Goal: Task Accomplishment & Management: Manage account settings

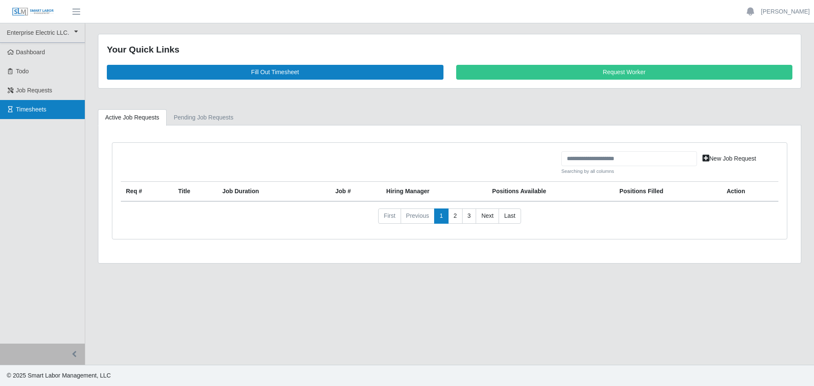
click at [25, 111] on span "Timesheets" at bounding box center [31, 109] width 31 height 7
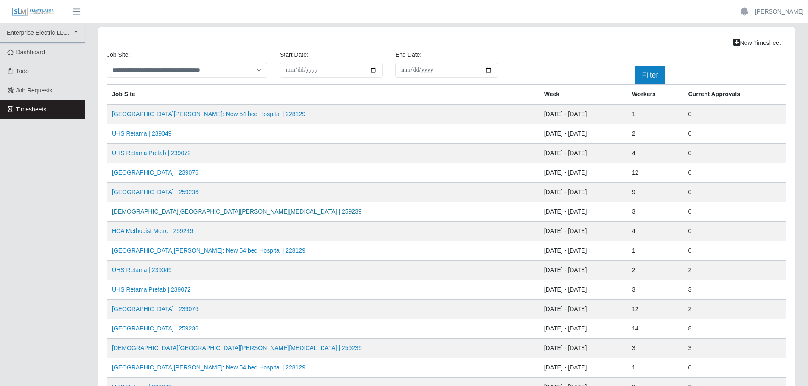
click at [145, 214] on link "[DEMOGRAPHIC_DATA][GEOGRAPHIC_DATA][PERSON_NAME][MEDICAL_DATA] | 259239" at bounding box center [237, 211] width 250 height 7
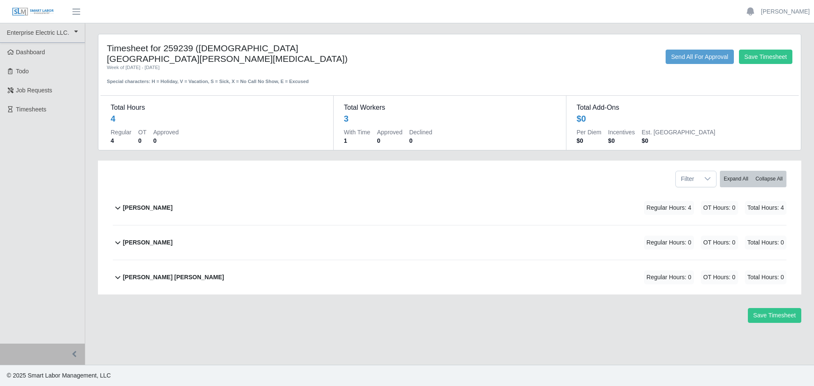
click at [142, 203] on b "Joseph Sanchez" at bounding box center [148, 207] width 50 height 9
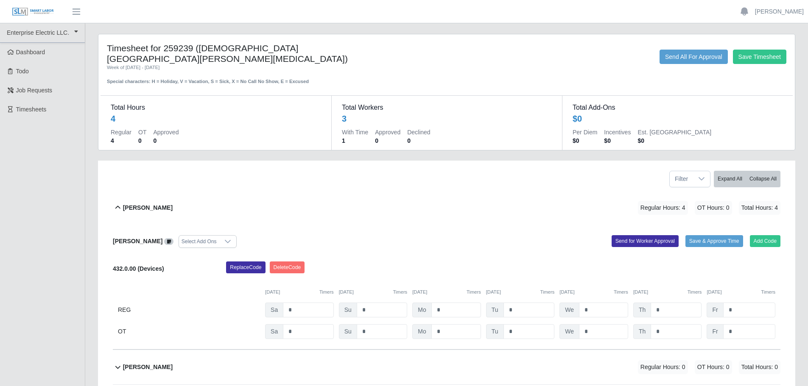
scroll to position [42, 0]
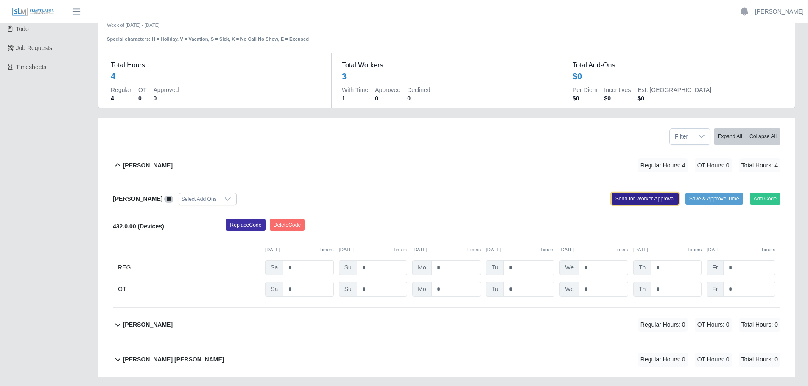
click at [638, 193] on button "Send for Worker Approval" at bounding box center [644, 199] width 67 height 12
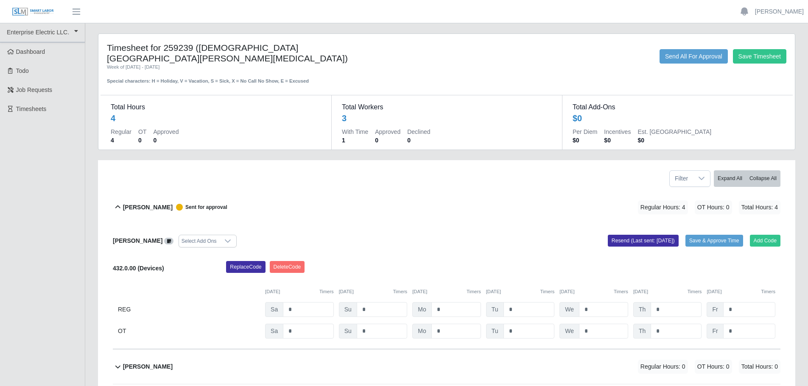
scroll to position [0, 0]
click at [642, 235] on button "Resend (Last sent: [DATE])" at bounding box center [643, 241] width 71 height 12
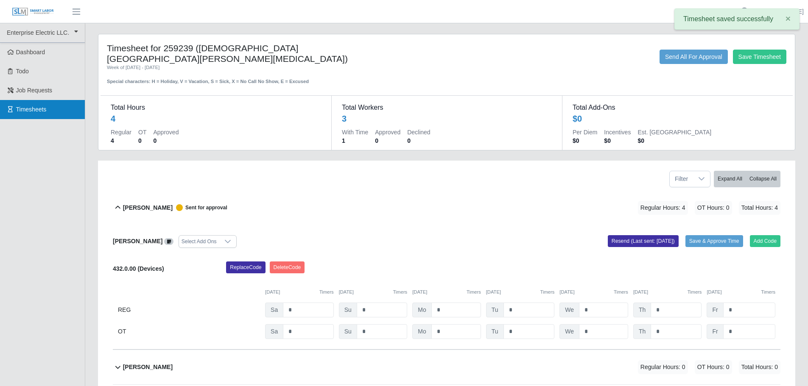
click at [21, 107] on span "Timesheets" at bounding box center [31, 109] width 31 height 7
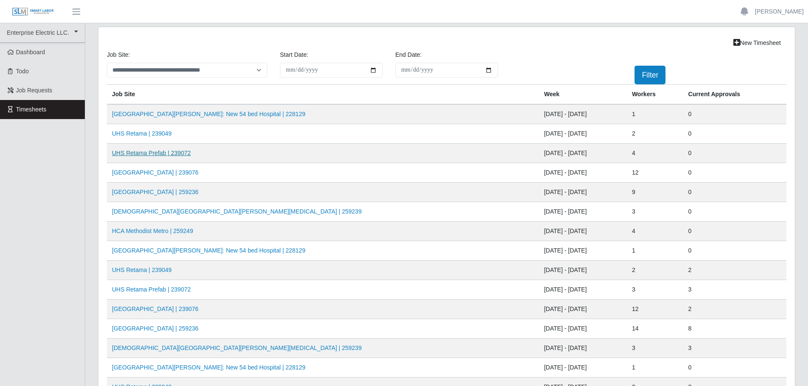
click at [170, 155] on link "UHS Retama Prefab | 239072" at bounding box center [151, 153] width 79 height 7
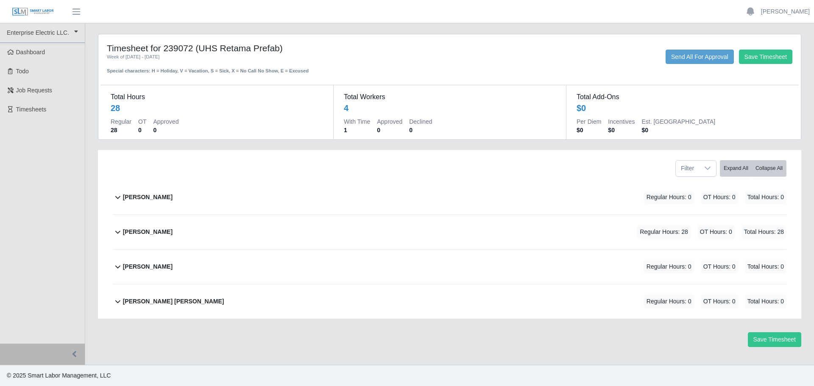
click at [159, 230] on b "Joseph Sanchez" at bounding box center [148, 232] width 50 height 9
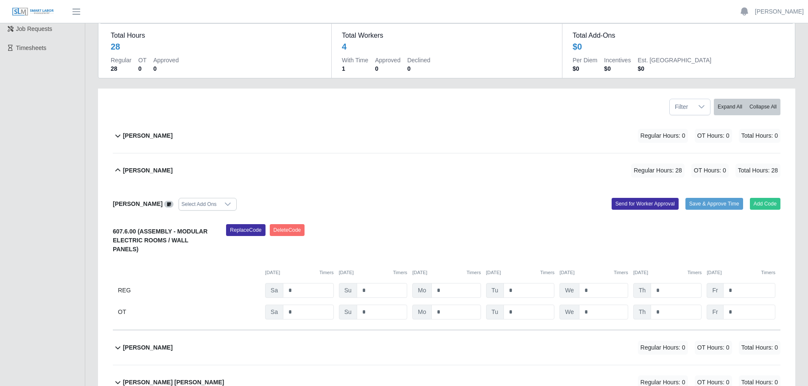
scroll to position [85, 0]
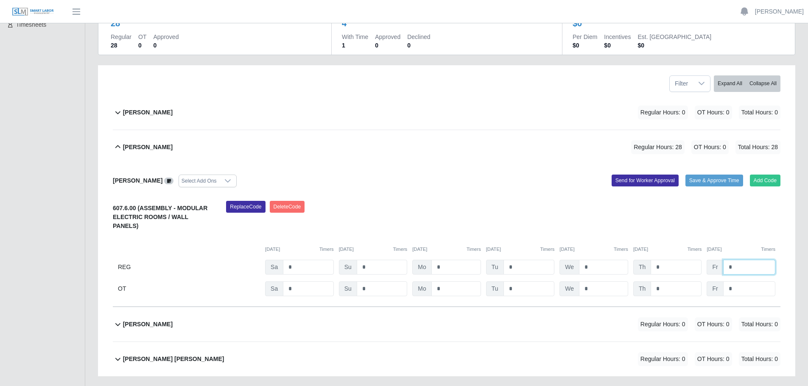
drag, startPoint x: 738, startPoint y: 260, endPoint x: 723, endPoint y: 257, distance: 15.9
click at [723, 260] on input "*" at bounding box center [749, 267] width 52 height 15
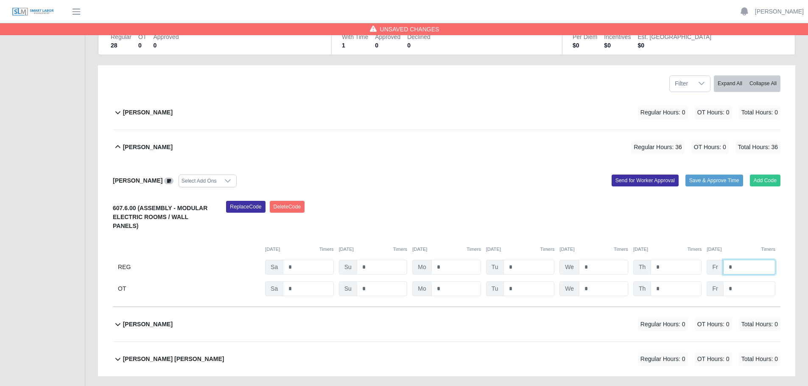
type input "*"
click at [734, 281] on input "*" at bounding box center [749, 288] width 52 height 15
click at [638, 181] on button "Send for Worker Approval" at bounding box center [644, 181] width 67 height 12
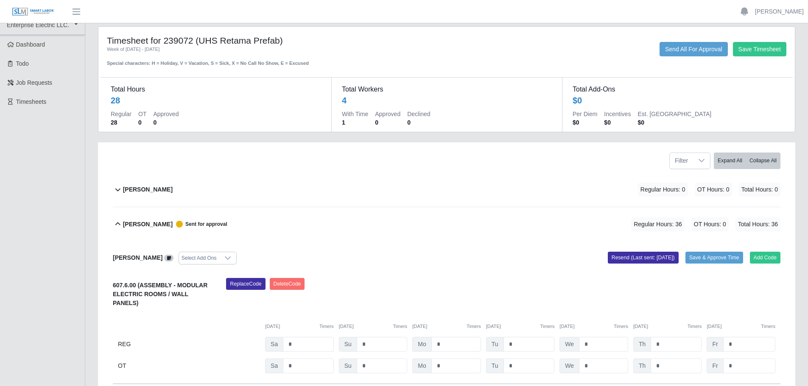
scroll to position [0, 0]
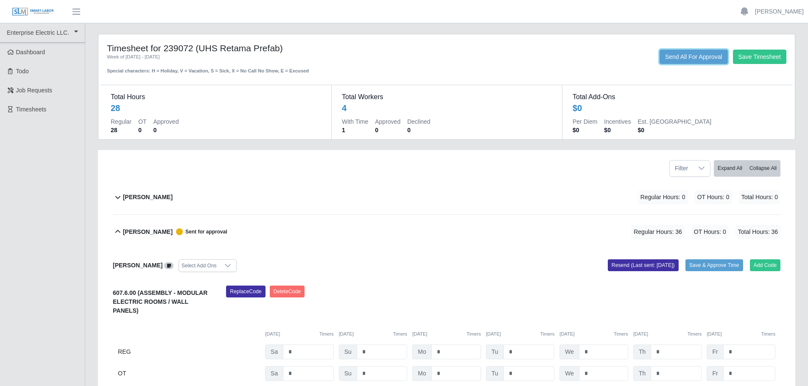
click at [706, 57] on button "Send All For Approval" at bounding box center [693, 57] width 68 height 14
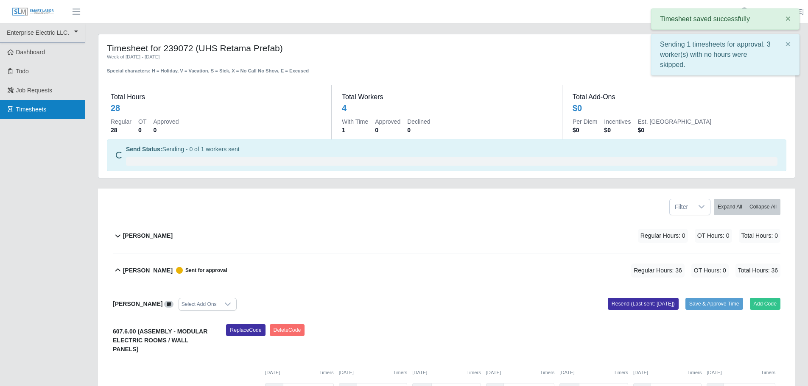
click at [20, 112] on span "Timesheets" at bounding box center [31, 109] width 31 height 7
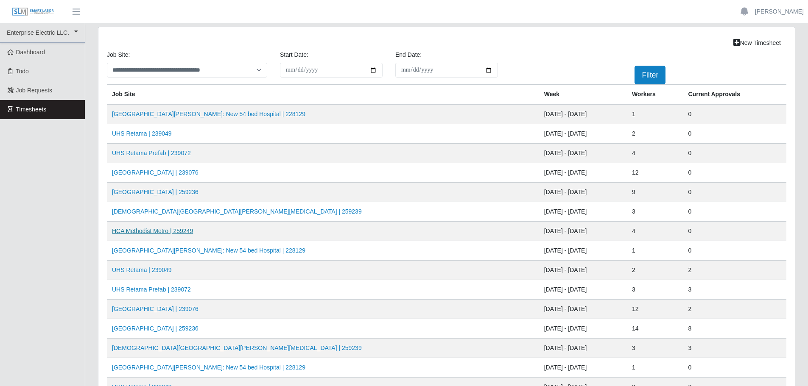
click at [169, 231] on link "HCA Methodist Metro | 259249" at bounding box center [152, 231] width 81 height 7
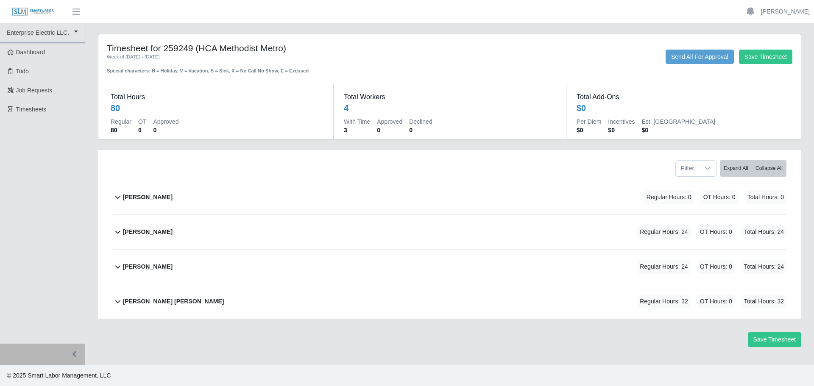
click at [147, 234] on b "[PERSON_NAME]" at bounding box center [148, 232] width 50 height 9
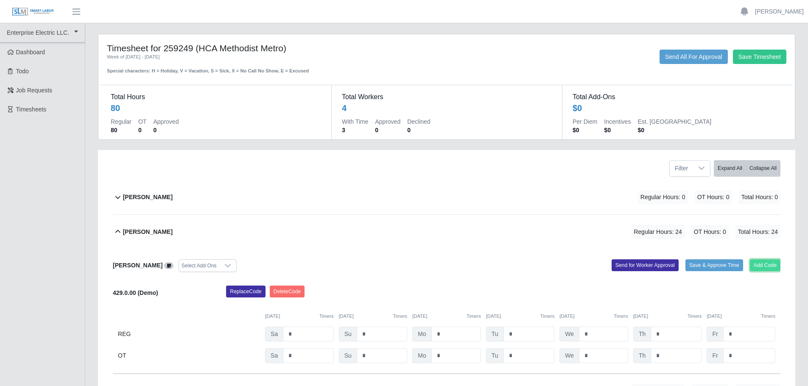
click at [769, 268] on button "Add Code" at bounding box center [765, 265] width 31 height 12
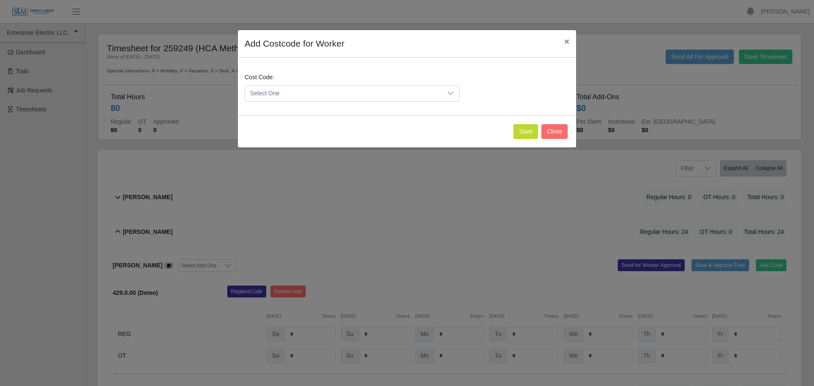
click at [354, 95] on span "Select One" at bounding box center [343, 94] width 197 height 16
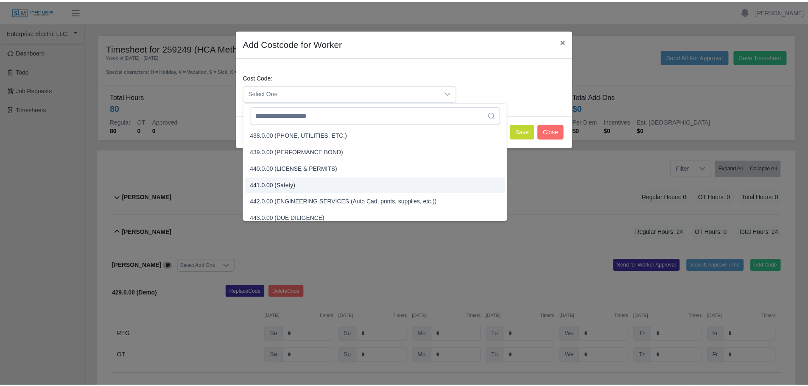
scroll to position [1056, 0]
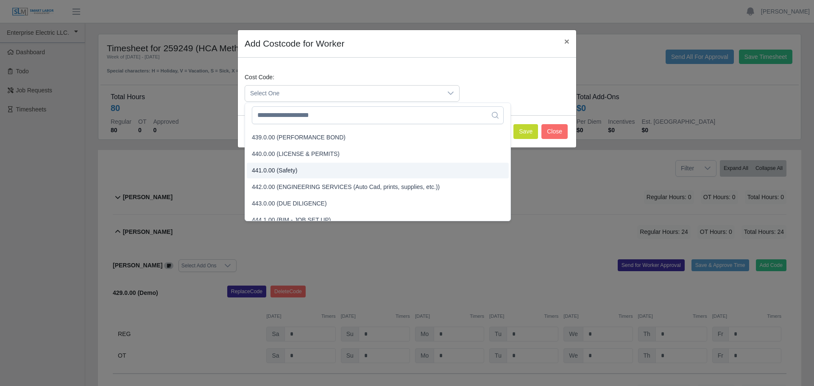
click at [283, 169] on span "441.0.00 (Safety)" at bounding box center [274, 170] width 45 height 9
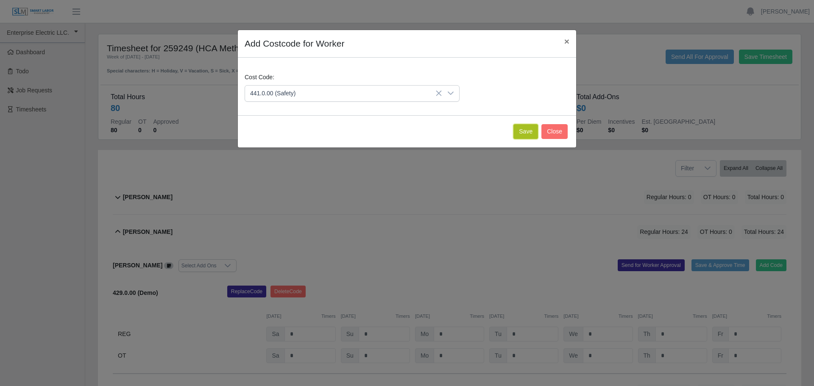
click at [527, 129] on button "Save" at bounding box center [525, 131] width 25 height 15
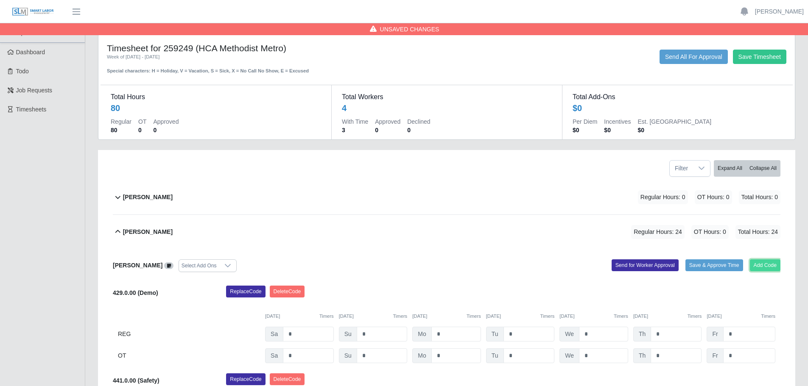
click at [768, 266] on button "Add Code" at bounding box center [765, 265] width 31 height 12
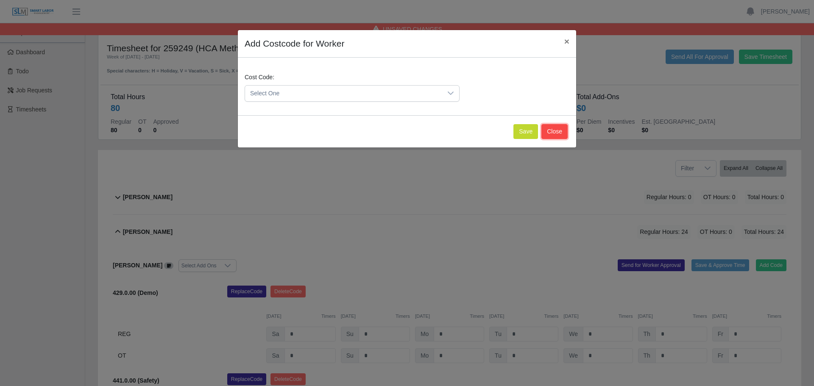
click at [551, 131] on button "Close" at bounding box center [554, 131] width 26 height 15
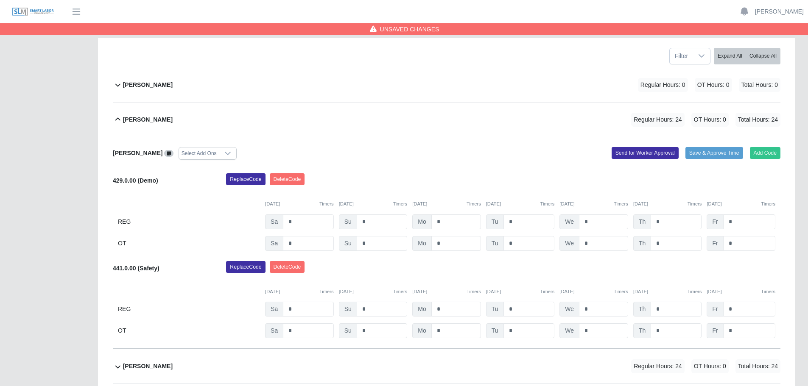
scroll to position [127, 0]
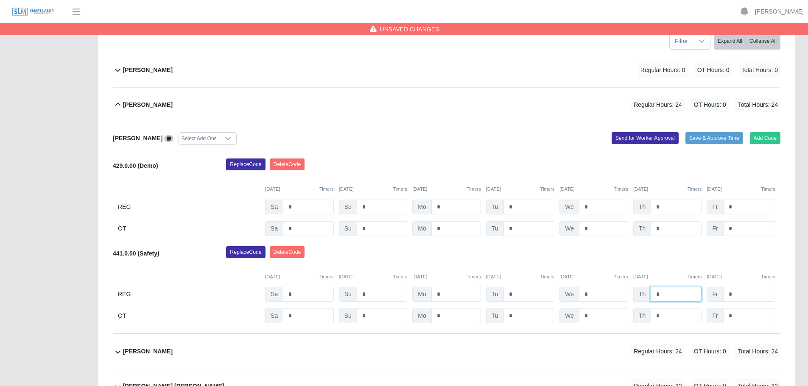
drag, startPoint x: 663, startPoint y: 293, endPoint x: 652, endPoint y: 290, distance: 11.2
click at [652, 290] on input "*" at bounding box center [675, 294] width 51 height 15
type input "*"
click at [737, 290] on input "*" at bounding box center [749, 294] width 52 height 15
drag, startPoint x: 736, startPoint y: 208, endPoint x: 726, endPoint y: 207, distance: 10.3
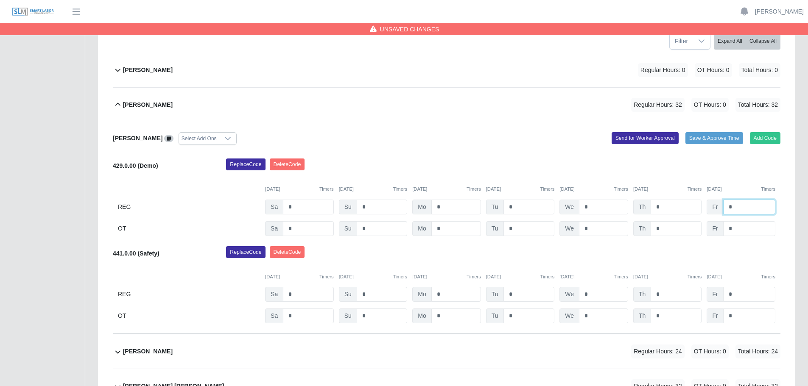
click at [726, 207] on input "*" at bounding box center [749, 207] width 52 height 15
type input "*"
click at [658, 142] on button "Send for Worker Approval" at bounding box center [644, 138] width 67 height 12
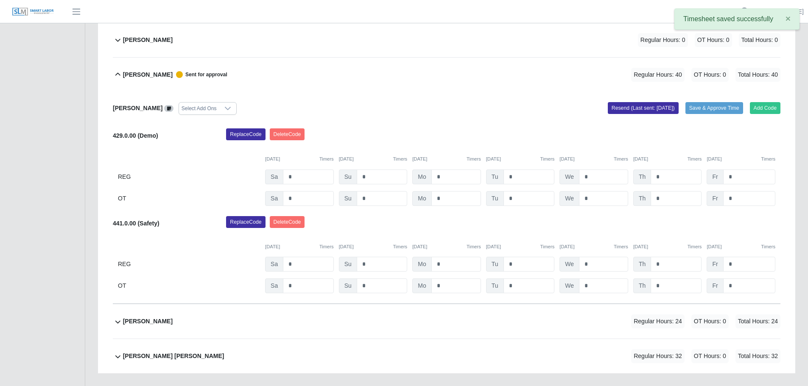
scroll to position [208, 0]
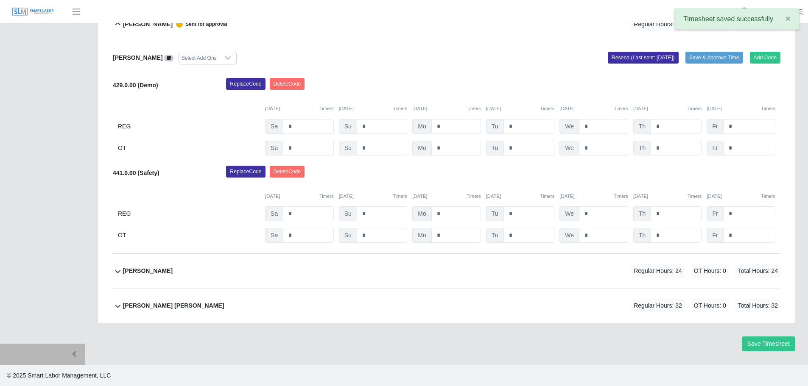
click at [172, 271] on div "Pablo Hernandez Regular Hours: 24 OT Hours: 0 Total Hours: 24" at bounding box center [451, 271] width 657 height 34
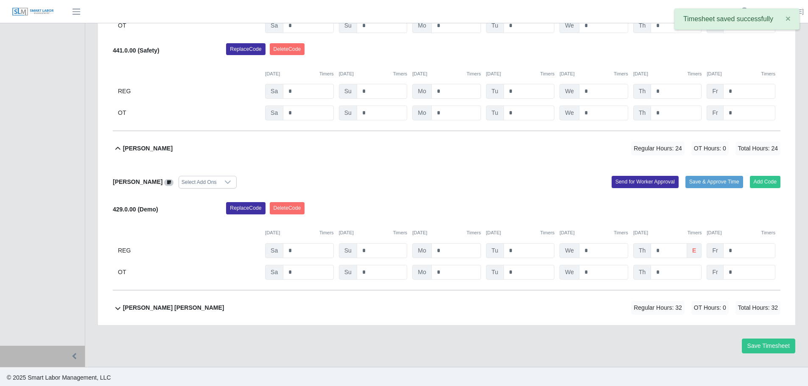
scroll to position [332, 0]
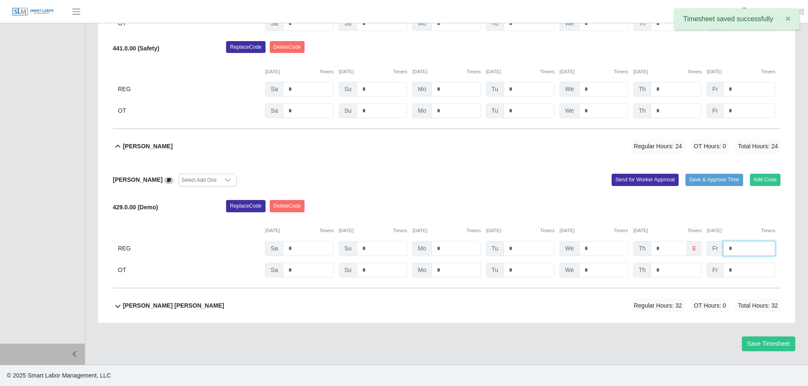
drag, startPoint x: 750, startPoint y: 250, endPoint x: 726, endPoint y: 246, distance: 24.4
click at [726, 246] on input "*" at bounding box center [749, 248] width 52 height 15
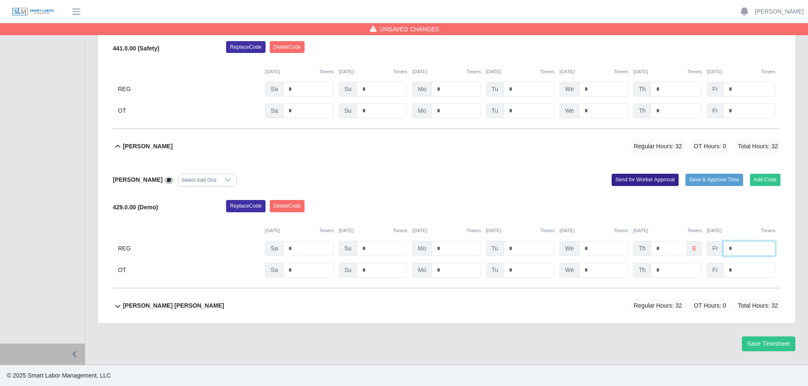
type input "*"
click at [634, 181] on button "Send for Worker Approval" at bounding box center [644, 180] width 67 height 12
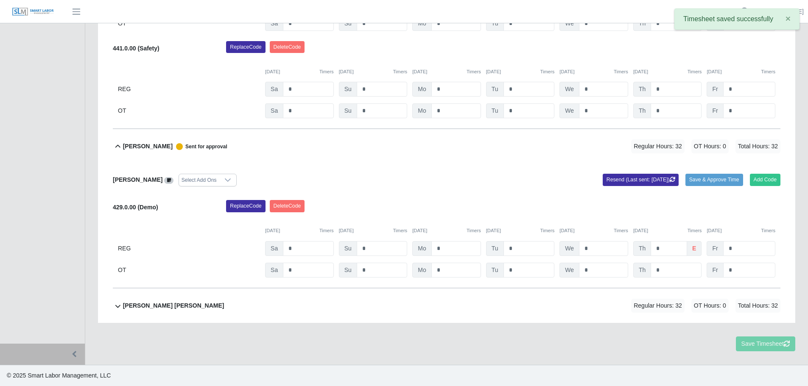
click at [195, 308] on b "Victor Francisco Garcias Perez" at bounding box center [173, 305] width 101 height 9
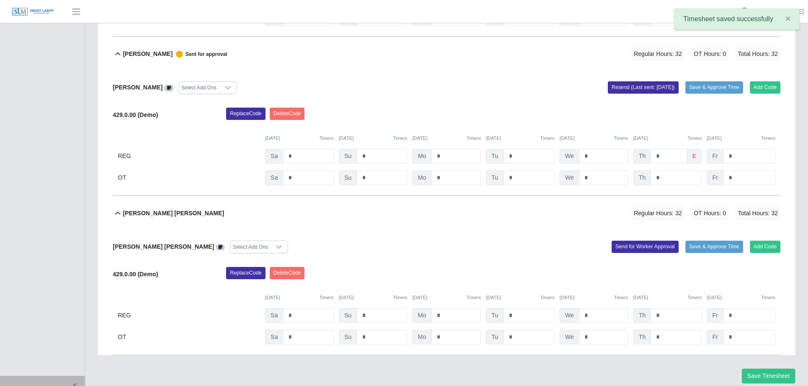
scroll to position [457, 0]
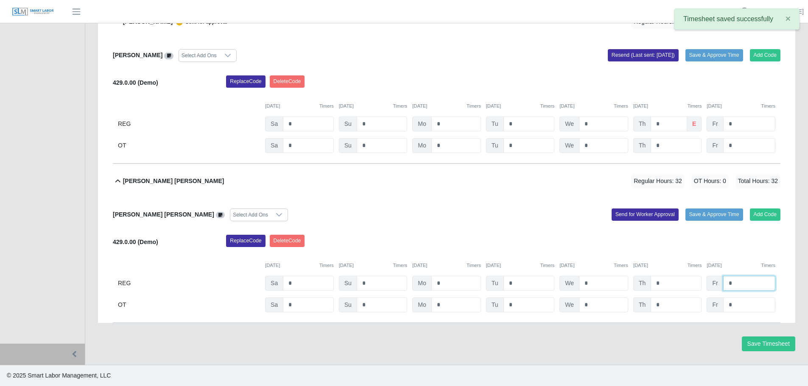
drag, startPoint x: 739, startPoint y: 284, endPoint x: 721, endPoint y: 285, distance: 18.3
click at [721, 285] on div "Fr *" at bounding box center [740, 283] width 69 height 15
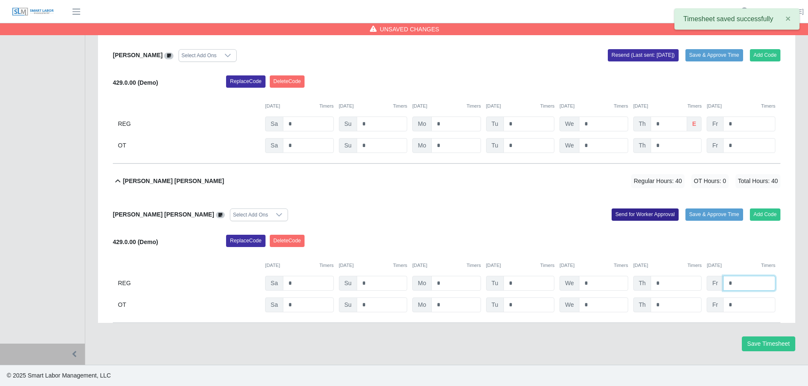
type input "*"
click at [658, 216] on button "Send for Worker Approval" at bounding box center [644, 215] width 67 height 12
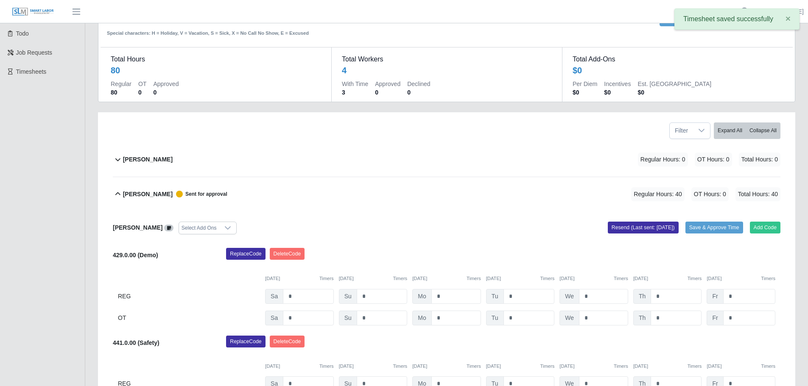
scroll to position [0, 0]
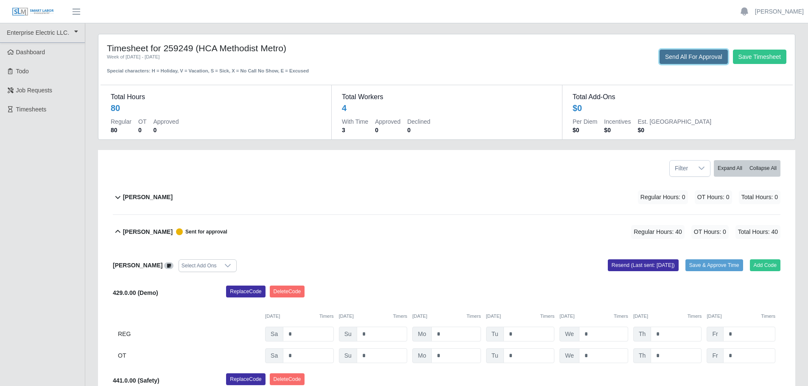
click at [677, 59] on button "Send All For Approval" at bounding box center [693, 57] width 68 height 14
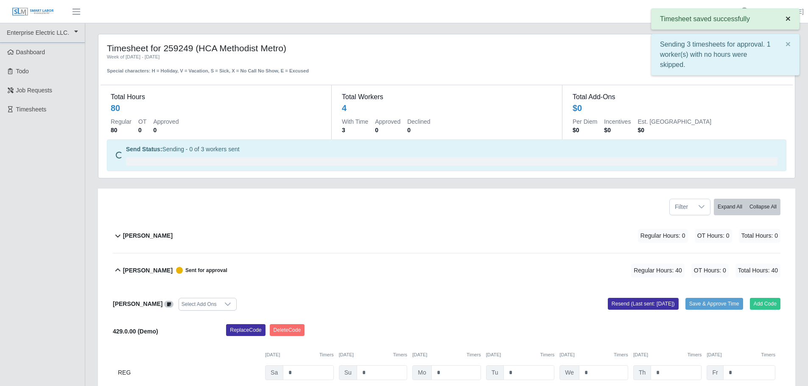
click at [786, 18] on span "×" at bounding box center [787, 19] width 5 height 10
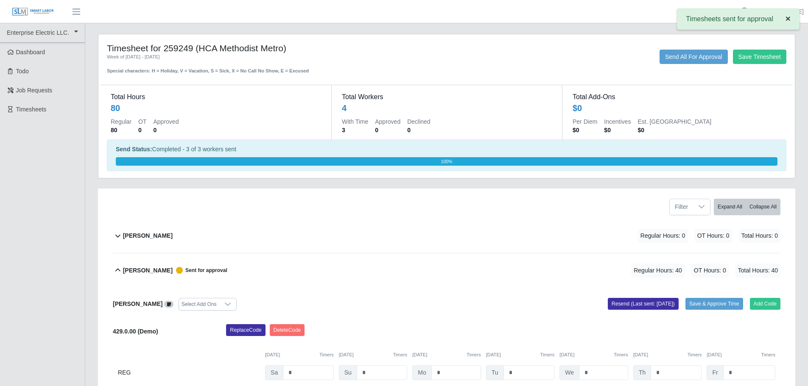
click at [787, 19] on span "×" at bounding box center [787, 19] width 5 height 10
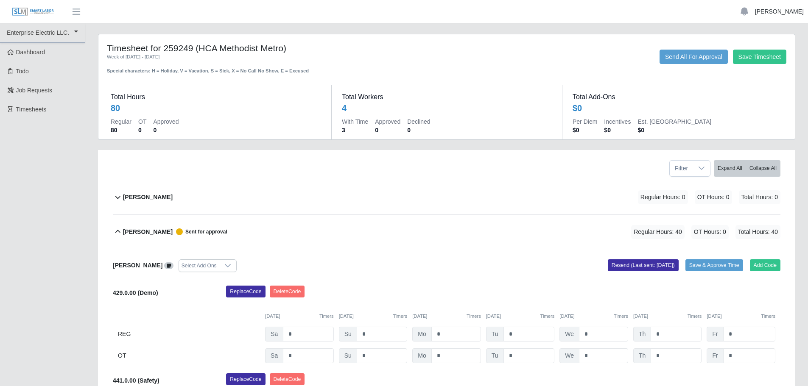
click at [786, 13] on link "[PERSON_NAME]" at bounding box center [779, 11] width 49 height 9
click at [754, 57] on link "Logout" at bounding box center [769, 59] width 76 height 18
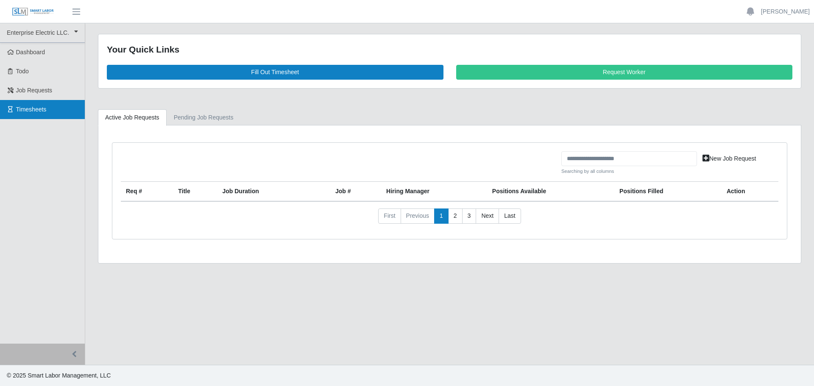
click at [45, 110] on span "Timesheets" at bounding box center [31, 109] width 31 height 7
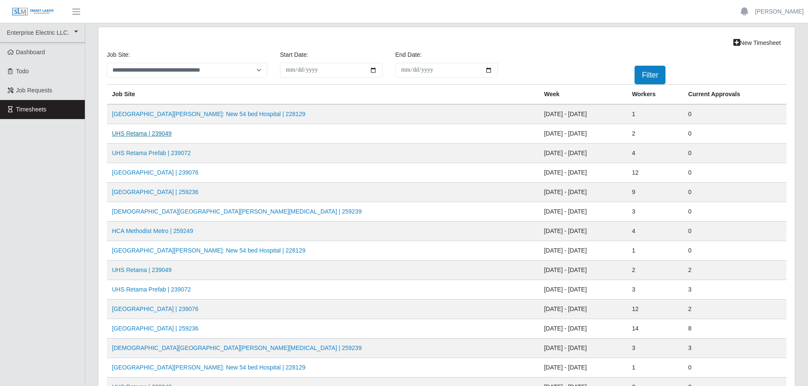
click at [144, 134] on link "UHS Retama | 239049" at bounding box center [142, 133] width 60 height 7
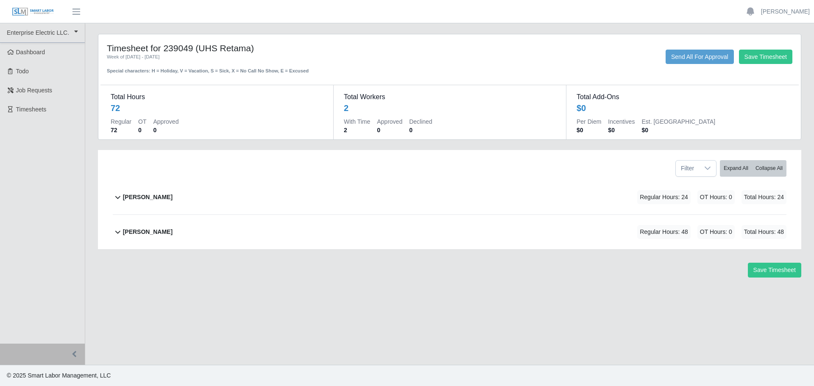
click at [133, 198] on b "[PERSON_NAME]" at bounding box center [148, 197] width 50 height 9
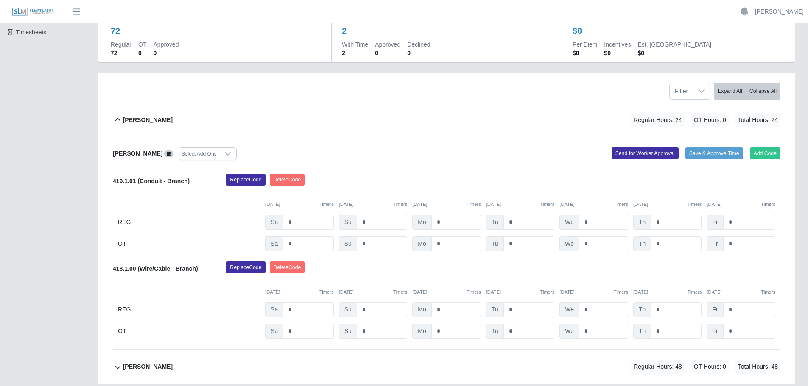
scroll to position [85, 0]
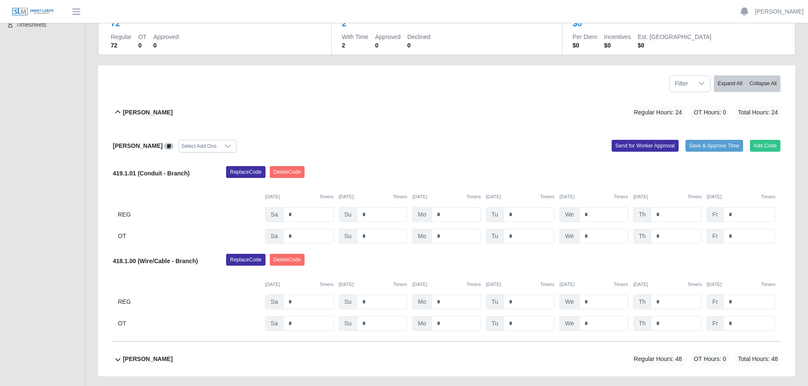
click at [140, 361] on b "[PERSON_NAME]" at bounding box center [148, 359] width 50 height 9
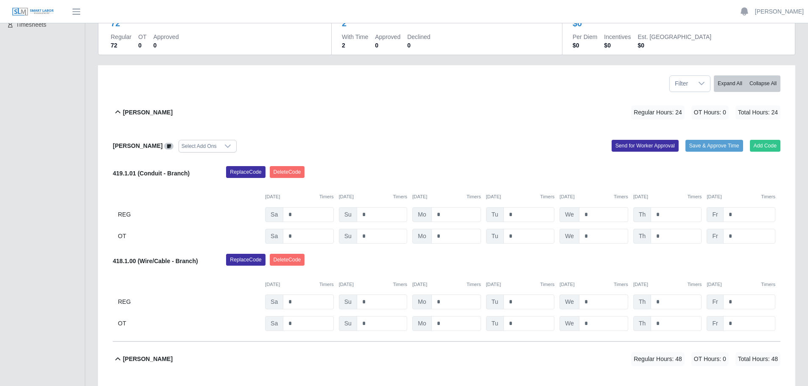
click at [128, 111] on b "[PERSON_NAME]" at bounding box center [148, 112] width 50 height 9
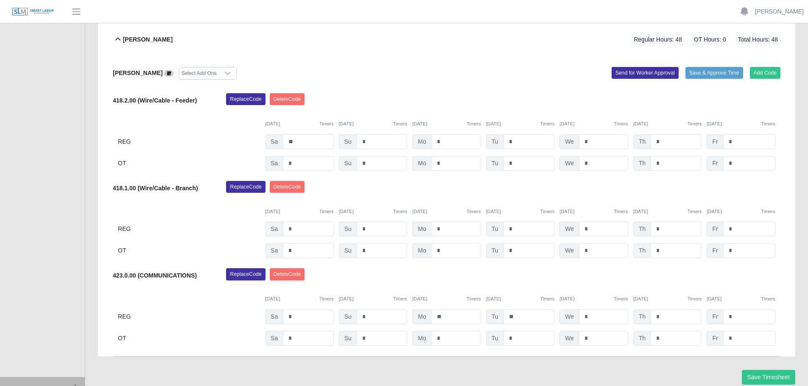
scroll to position [212, 0]
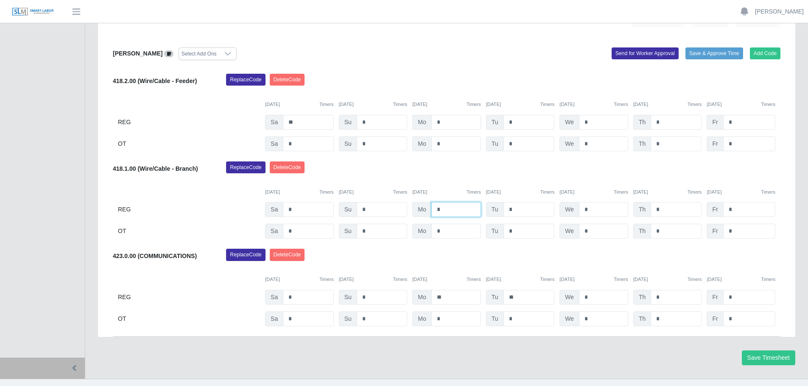
click at [462, 212] on input "*" at bounding box center [456, 209] width 50 height 15
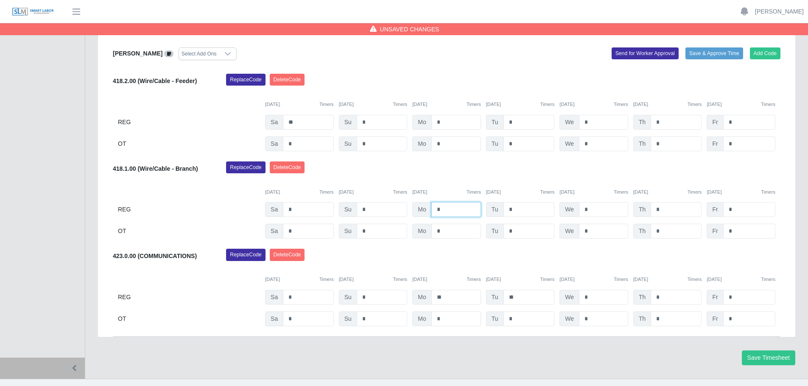
type input "*"
click at [519, 213] on input "*" at bounding box center [528, 209] width 51 height 15
type input "*"
click at [605, 298] on input "*" at bounding box center [603, 297] width 49 height 15
click at [293, 168] on button "Delete Code" at bounding box center [287, 168] width 35 height 12
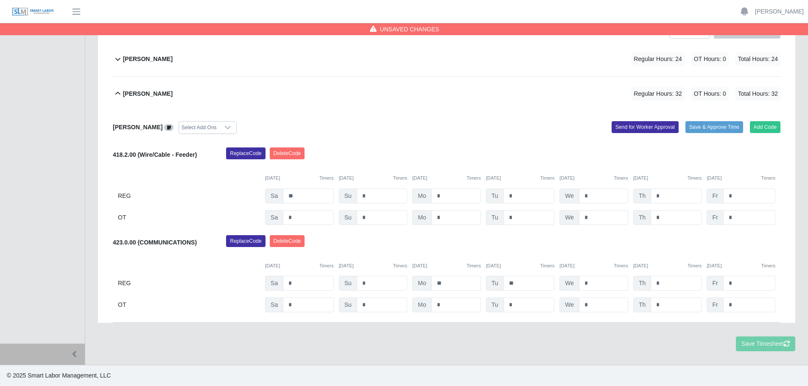
scroll to position [124, 0]
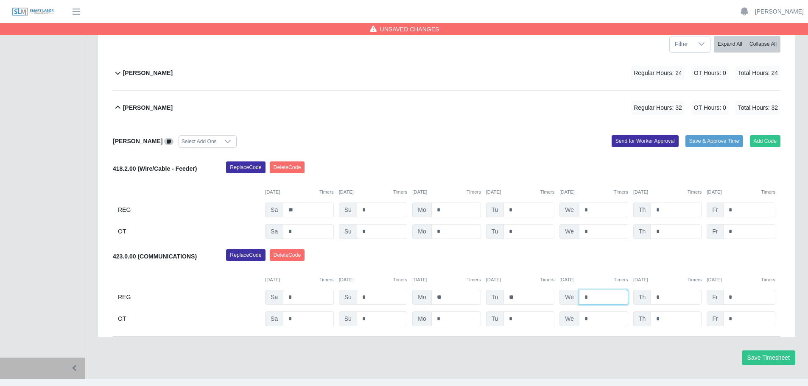
click at [583, 297] on input "*" at bounding box center [603, 297] width 49 height 15
click at [655, 298] on input "*" at bounding box center [675, 297] width 51 height 15
drag, startPoint x: 598, startPoint y: 296, endPoint x: 554, endPoint y: 288, distance: 44.9
click at [554, 288] on div "423.0.00 (COMMUNICATIONS) Replace Code [GEOGRAPHIC_DATA] Code [DATE] Timers [DA…" at bounding box center [446, 288] width 667 height 78
type input "*"
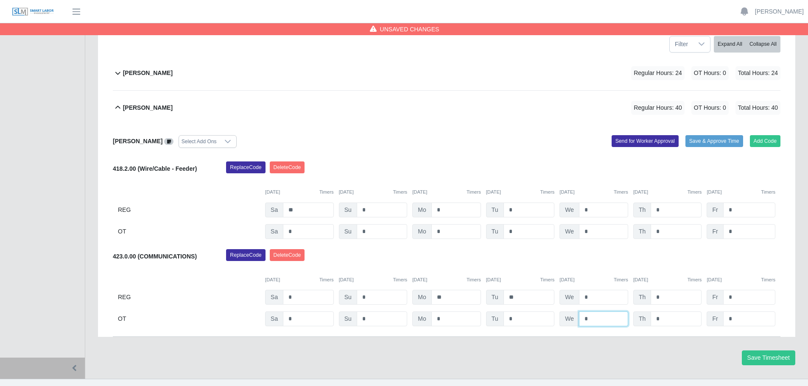
drag, startPoint x: 595, startPoint y: 320, endPoint x: 573, endPoint y: 316, distance: 22.0
click at [573, 316] on div "We *" at bounding box center [593, 319] width 69 height 15
type input "*"
click at [670, 318] on input "*" at bounding box center [675, 319] width 51 height 15
click at [654, 318] on input "*" at bounding box center [675, 319] width 51 height 15
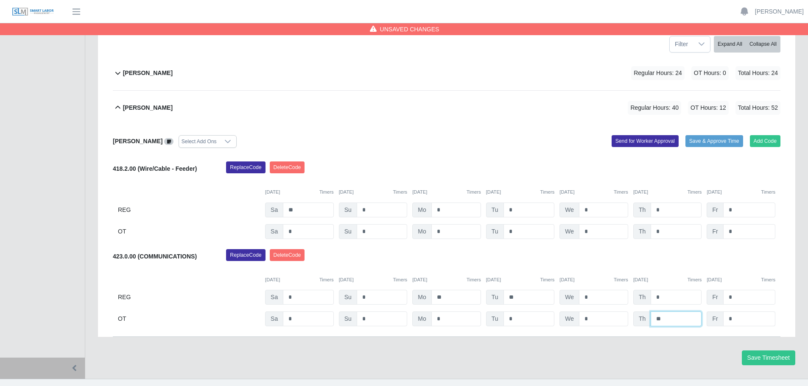
type input "**"
click at [727, 316] on input "*" at bounding box center [749, 319] width 52 height 15
type input "*"
click at [777, 358] on button "Save Timesheet" at bounding box center [767, 358] width 53 height 15
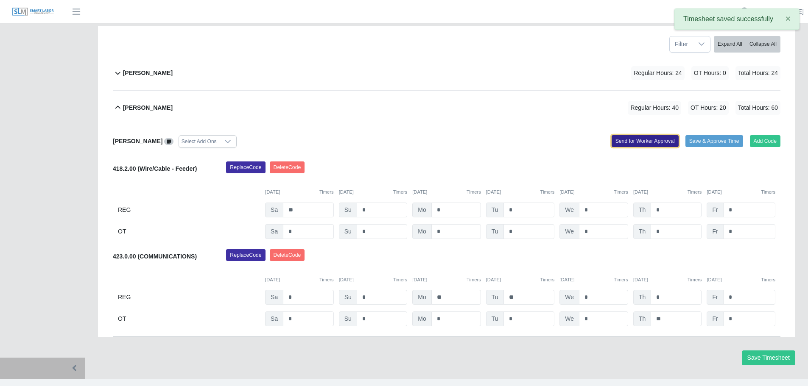
click at [651, 139] on button "Send for Worker Approval" at bounding box center [644, 141] width 67 height 12
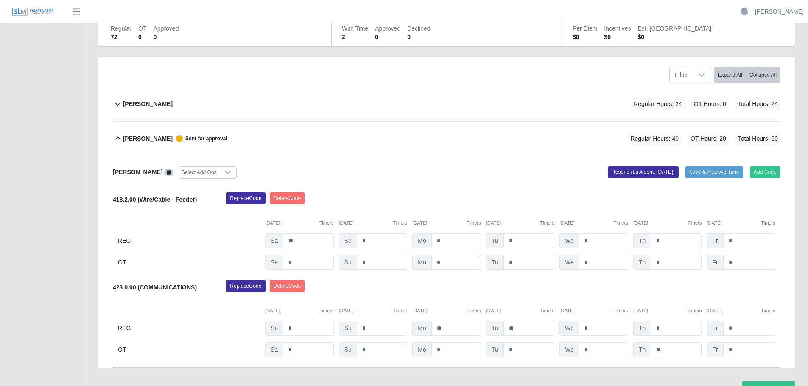
scroll to position [82, 0]
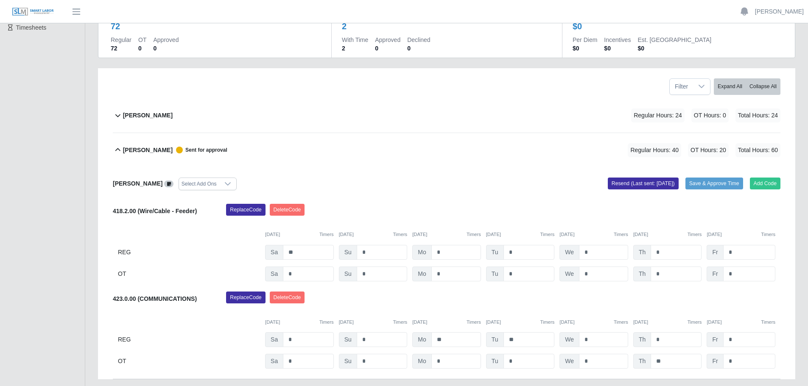
click at [115, 148] on icon at bounding box center [118, 150] width 10 height 10
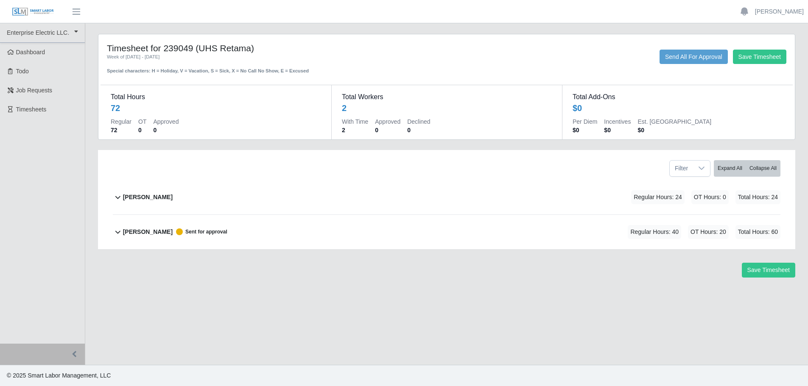
scroll to position [0, 0]
click at [136, 193] on b "[PERSON_NAME]" at bounding box center [148, 197] width 50 height 9
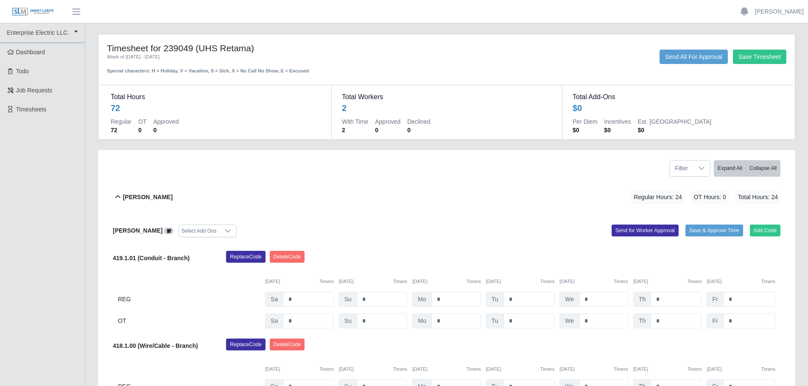
scroll to position [42, 0]
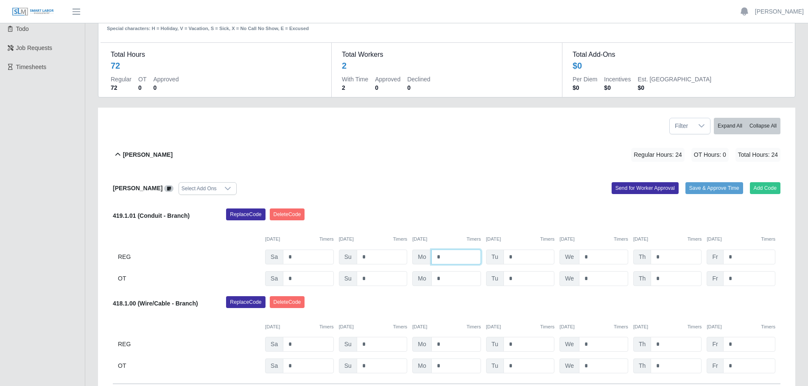
click at [451, 260] on input "*" at bounding box center [456, 257] width 50 height 15
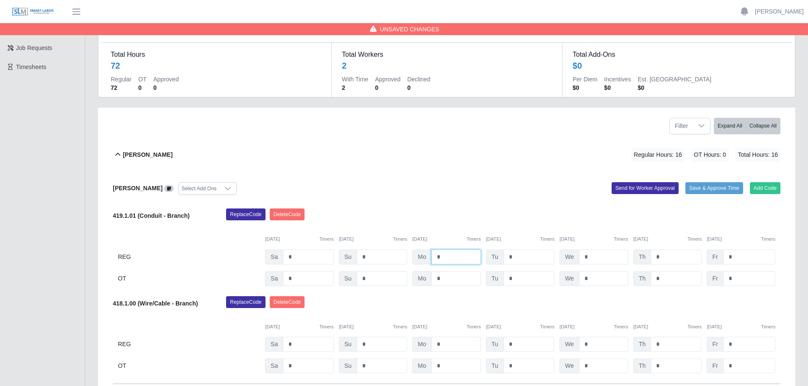
type input "*"
drag, startPoint x: 454, startPoint y: 347, endPoint x: 421, endPoint y: 339, distance: 34.1
click at [421, 339] on div "Mo *" at bounding box center [446, 344] width 69 height 15
type input "*"
drag, startPoint x: 520, startPoint y: 345, endPoint x: 501, endPoint y: 341, distance: 19.1
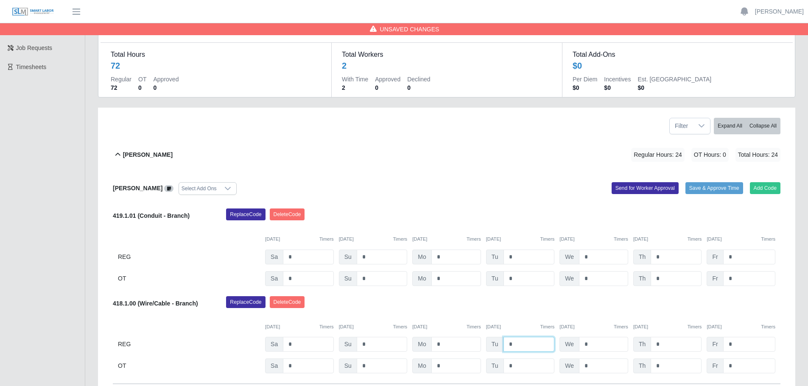
click at [501, 341] on div "Tu *" at bounding box center [520, 344] width 69 height 15
type input "*"
click at [577, 341] on div "We *" at bounding box center [593, 344] width 69 height 15
type input "*"
drag, startPoint x: 668, startPoint y: 345, endPoint x: 660, endPoint y: 344, distance: 7.7
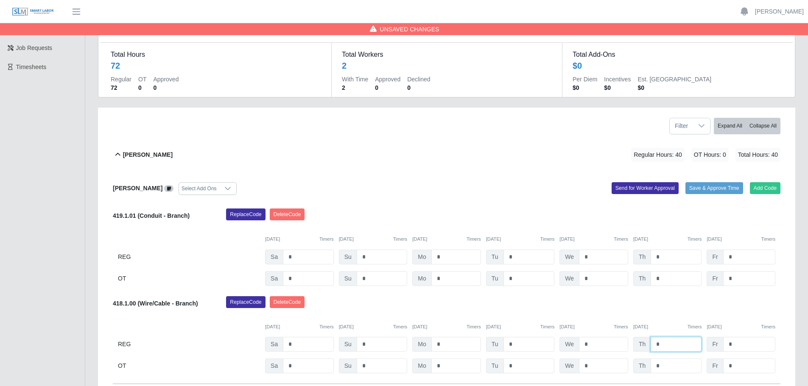
click at [660, 344] on input "*" at bounding box center [675, 344] width 51 height 15
click at [661, 367] on input "*" at bounding box center [675, 366] width 51 height 15
drag, startPoint x: 526, startPoint y: 262, endPoint x: 502, endPoint y: 256, distance: 25.0
click at [502, 256] on div "Tu *" at bounding box center [520, 257] width 69 height 15
type input "*"
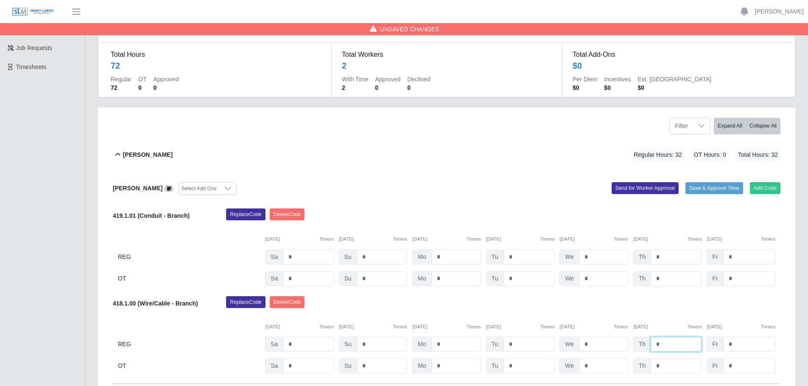
drag, startPoint x: 662, startPoint y: 345, endPoint x: 644, endPoint y: 341, distance: 18.2
click at [644, 341] on div "Th *" at bounding box center [667, 344] width 69 height 15
type input "*"
click at [733, 343] on input "*" at bounding box center [749, 344] width 52 height 15
drag, startPoint x: 733, startPoint y: 276, endPoint x: 726, endPoint y: 276, distance: 6.8
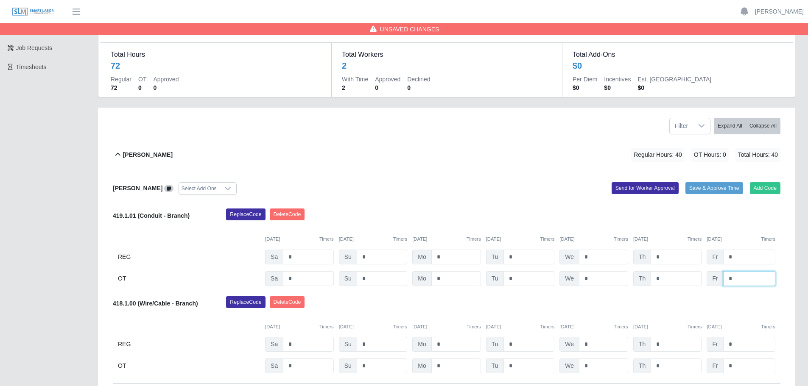
click at [726, 276] on input "*" at bounding box center [749, 278] width 52 height 15
type input "*"
click at [749, 259] on input "*" at bounding box center [749, 257] width 52 height 15
click at [630, 184] on button "Send for Worker Approval" at bounding box center [644, 188] width 67 height 12
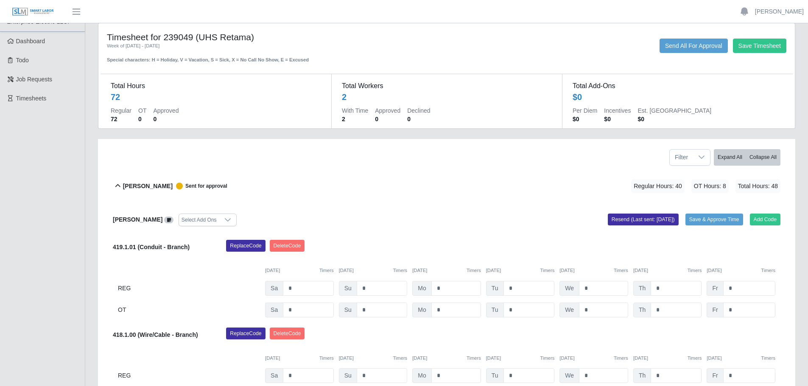
scroll to position [0, 0]
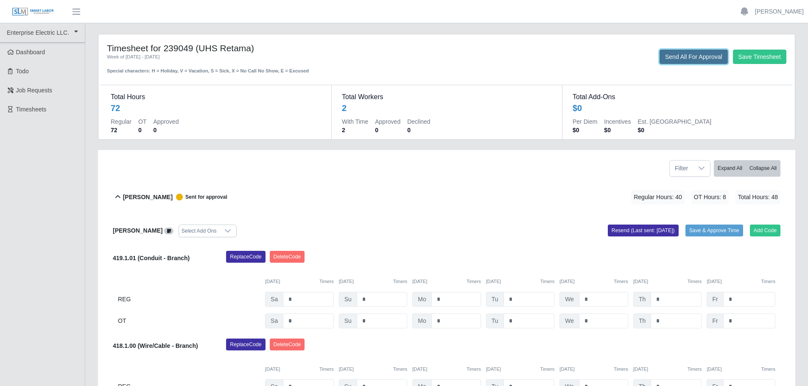
click at [702, 60] on button "Send All For Approval" at bounding box center [693, 57] width 68 height 14
click at [780, 12] on link "[PERSON_NAME]" at bounding box center [779, 11] width 49 height 9
click at [752, 60] on link "Logout" at bounding box center [769, 59] width 76 height 18
